Goal: Task Accomplishment & Management: Complete application form

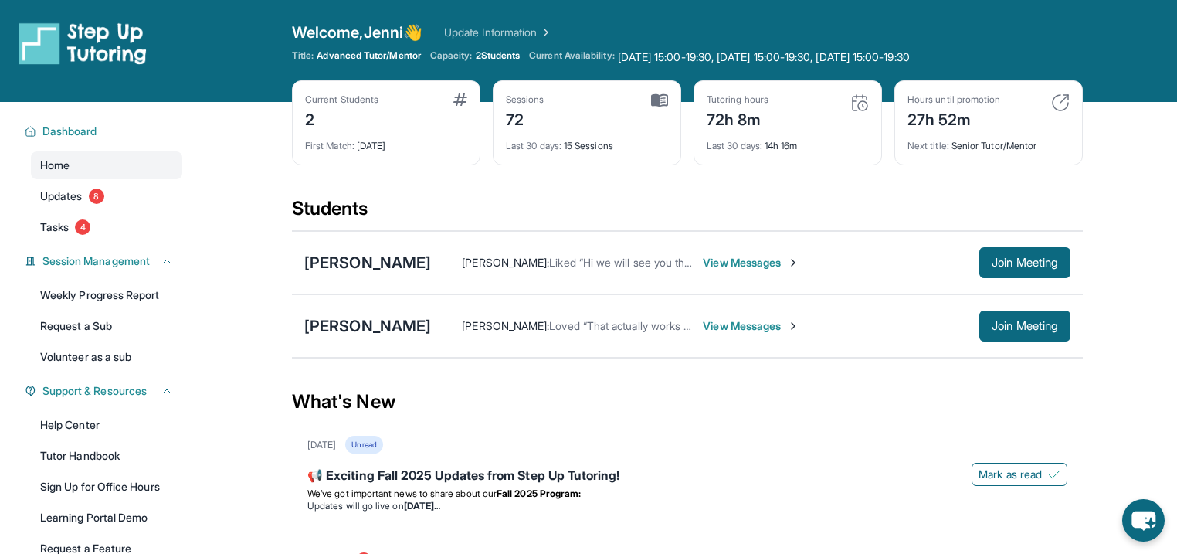
click at [552, 40] on link "Update Information" at bounding box center [498, 32] width 108 height 15
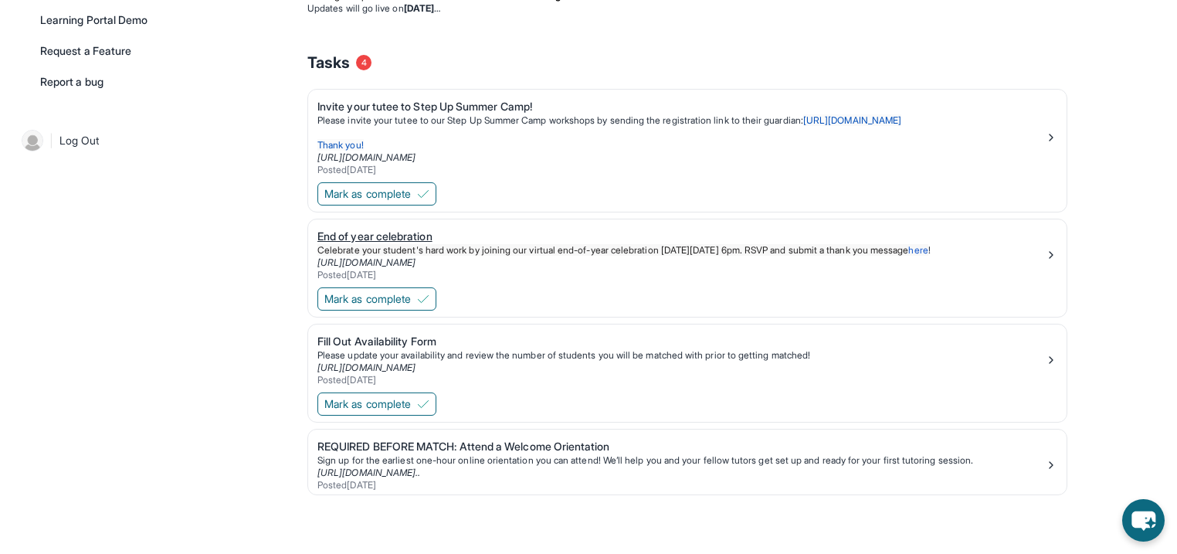
scroll to position [1070, 0]
click at [451, 334] on div "Fill Out Availability Form" at bounding box center [680, 341] width 727 height 15
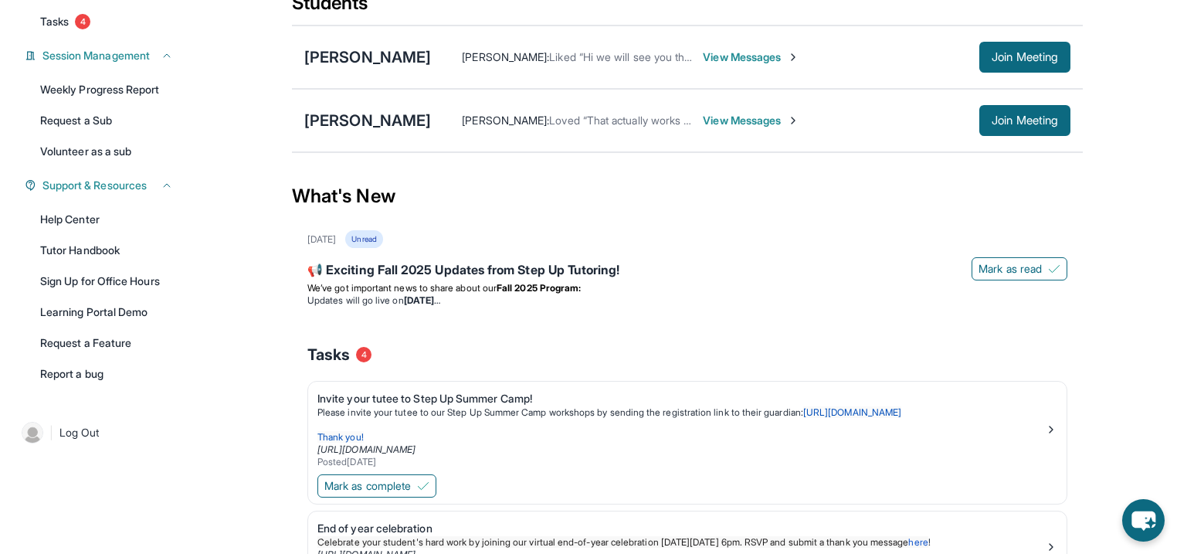
scroll to position [329, 0]
